Goal: Task Accomplishment & Management: Manage account settings

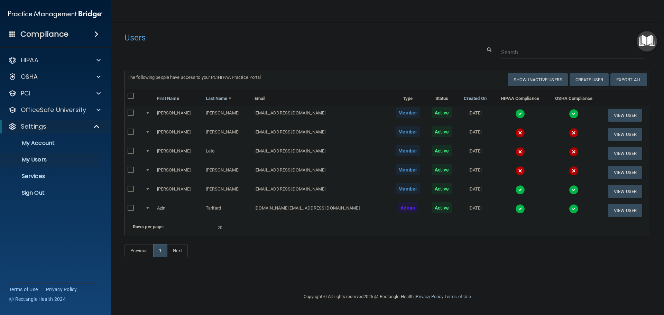
select select "20"
click at [527, 53] on input "text" at bounding box center [573, 52] width 144 height 13
paste input "[EMAIL_ADDRESS][DOMAIN_NAME]"
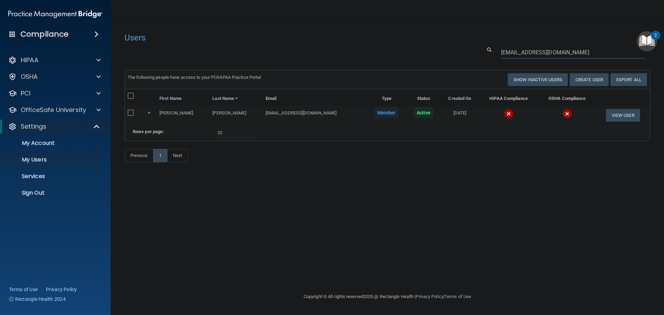
type input "[EMAIL_ADDRESS][DOMAIN_NAME]"
click at [504, 114] on img at bounding box center [509, 114] width 10 height 10
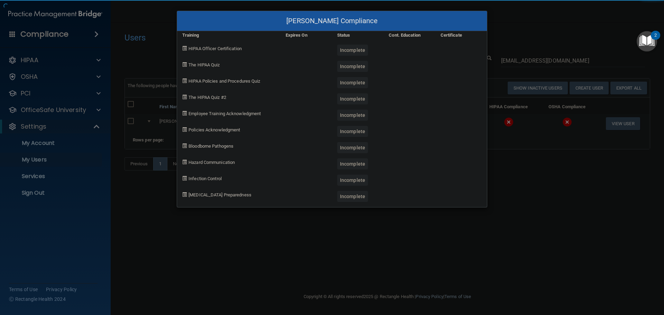
click at [518, 199] on div "[PERSON_NAME] Compliance Training Expires On Status Cont. Education Certificate…" at bounding box center [332, 157] width 664 height 315
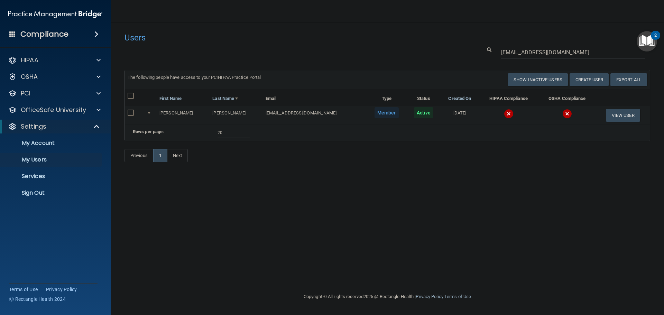
click at [405, 206] on div "Users Success! New user created. × Error! The user couldn't be created. × Succe…" at bounding box center [388, 157] width 526 height 257
click at [619, 114] on button "View User" at bounding box center [623, 115] width 34 height 13
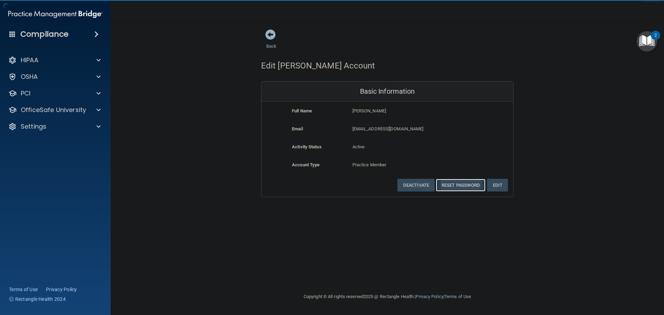
click at [464, 183] on button "Reset Password" at bounding box center [461, 185] width 50 height 13
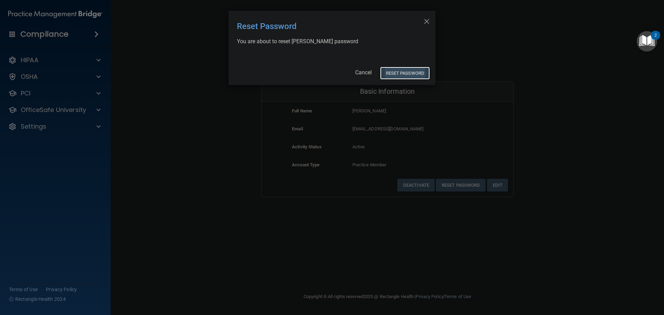
click at [407, 74] on button "Reset Password" at bounding box center [405, 73] width 50 height 13
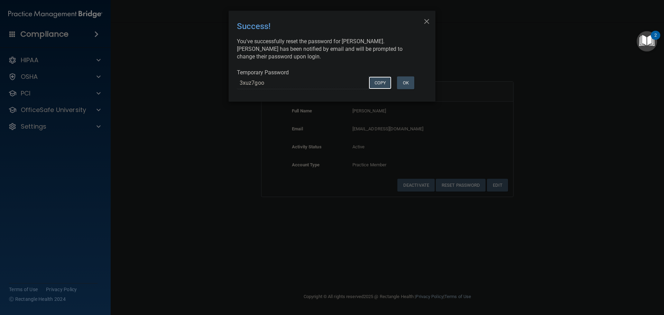
click at [377, 84] on button "COPY" at bounding box center [380, 82] width 23 height 13
click at [378, 85] on button "Copy" at bounding box center [380, 82] width 23 height 13
click at [224, 149] on div "× Close Success! You've successfully reset the password for [PERSON_NAME]. [PER…" at bounding box center [332, 157] width 664 height 315
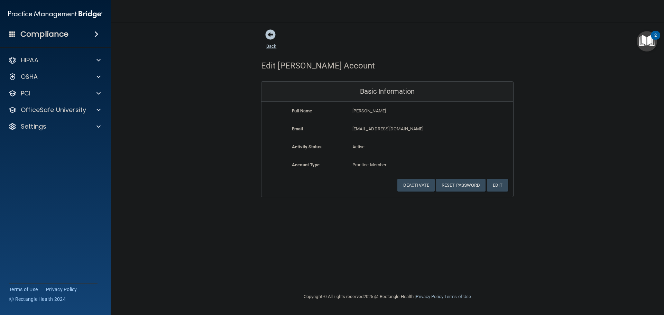
click at [268, 45] on link "Back" at bounding box center [271, 41] width 10 height 13
select select "20"
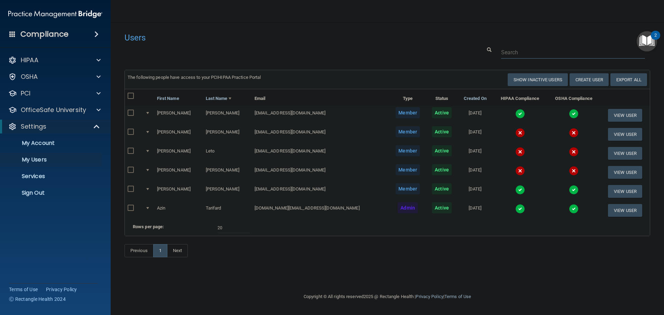
click at [515, 52] on input "text" at bounding box center [573, 52] width 144 height 13
paste input "[EMAIL_ADDRESS][DOMAIN_NAME]"
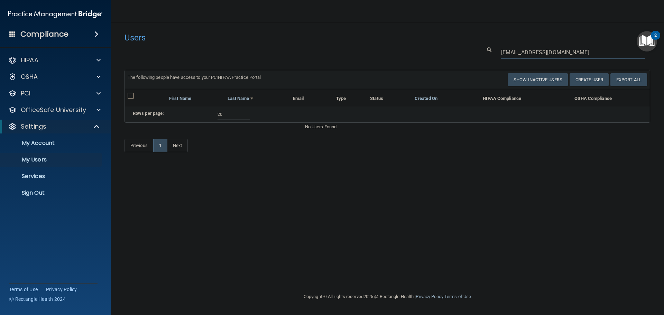
type input "[EMAIL_ADDRESS][DOMAIN_NAME]"
